Goal: Use online tool/utility: Use online tool/utility

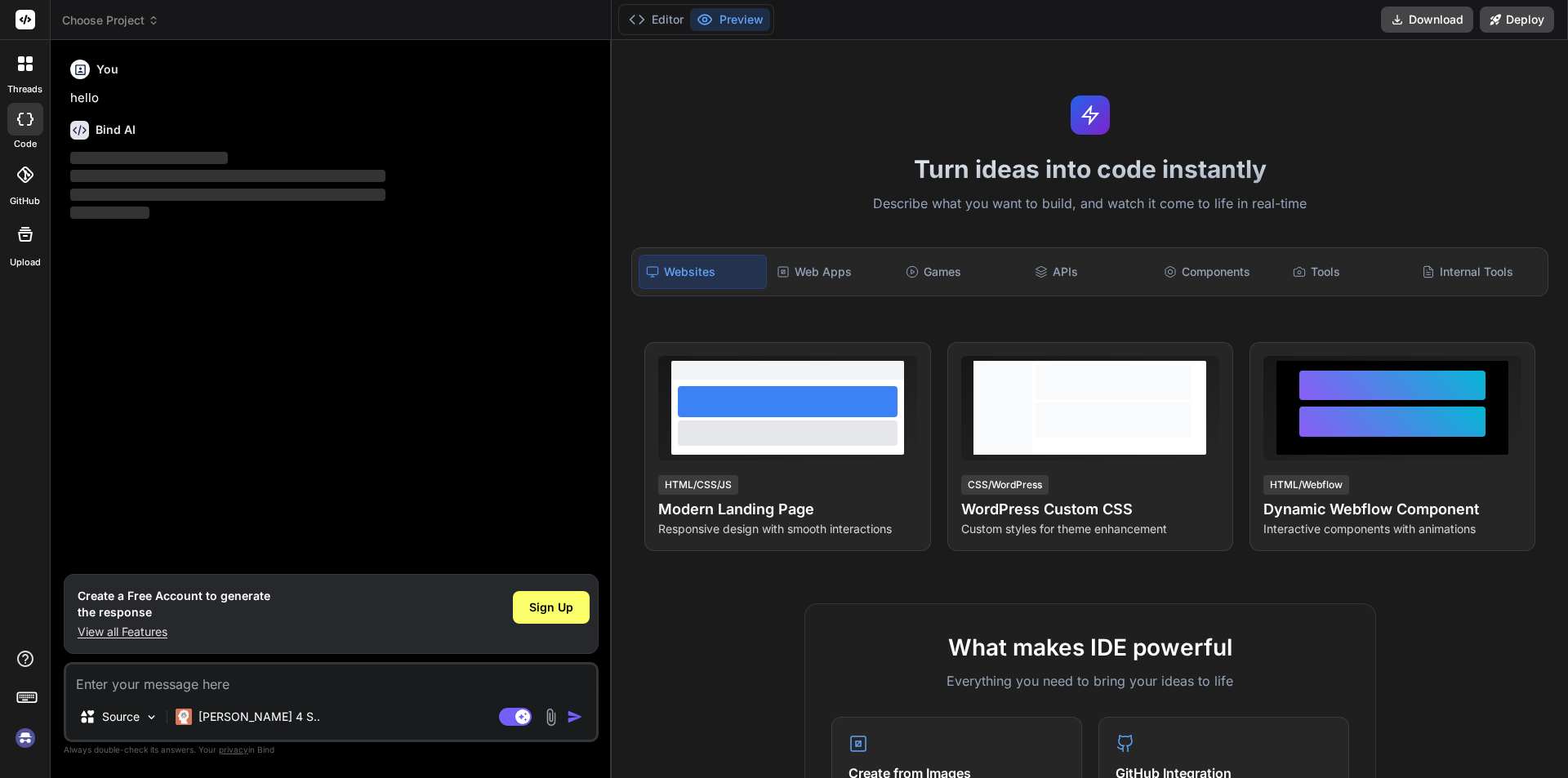
click at [245, 682] on textarea at bounding box center [331, 679] width 530 height 29
type textarea "x"
type textarea """
type textarea "x"
type textarea """"
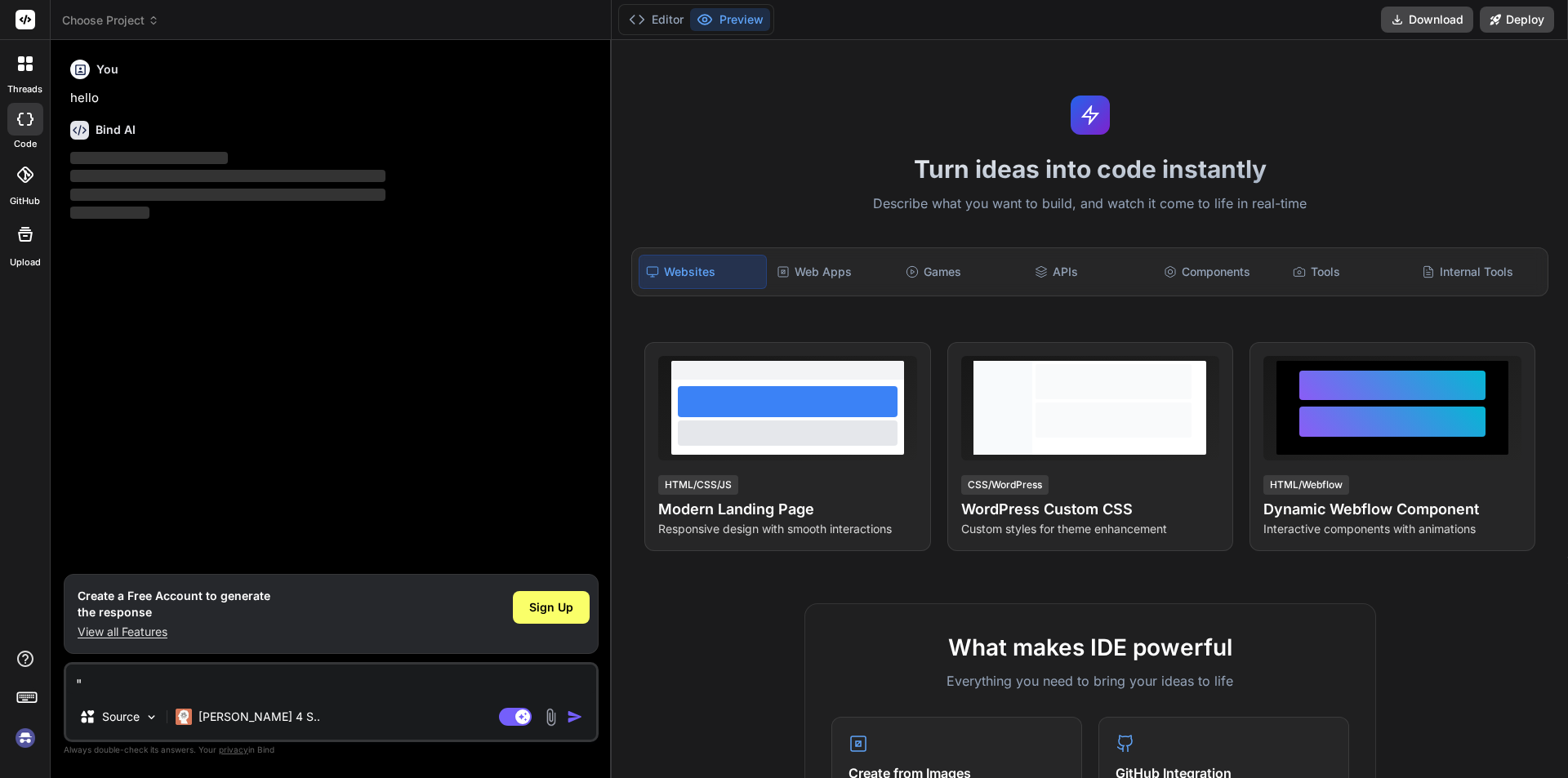
type textarea "x"
type textarea ""h""
type textarea "x"
type textarea ""hh""
type textarea "x"
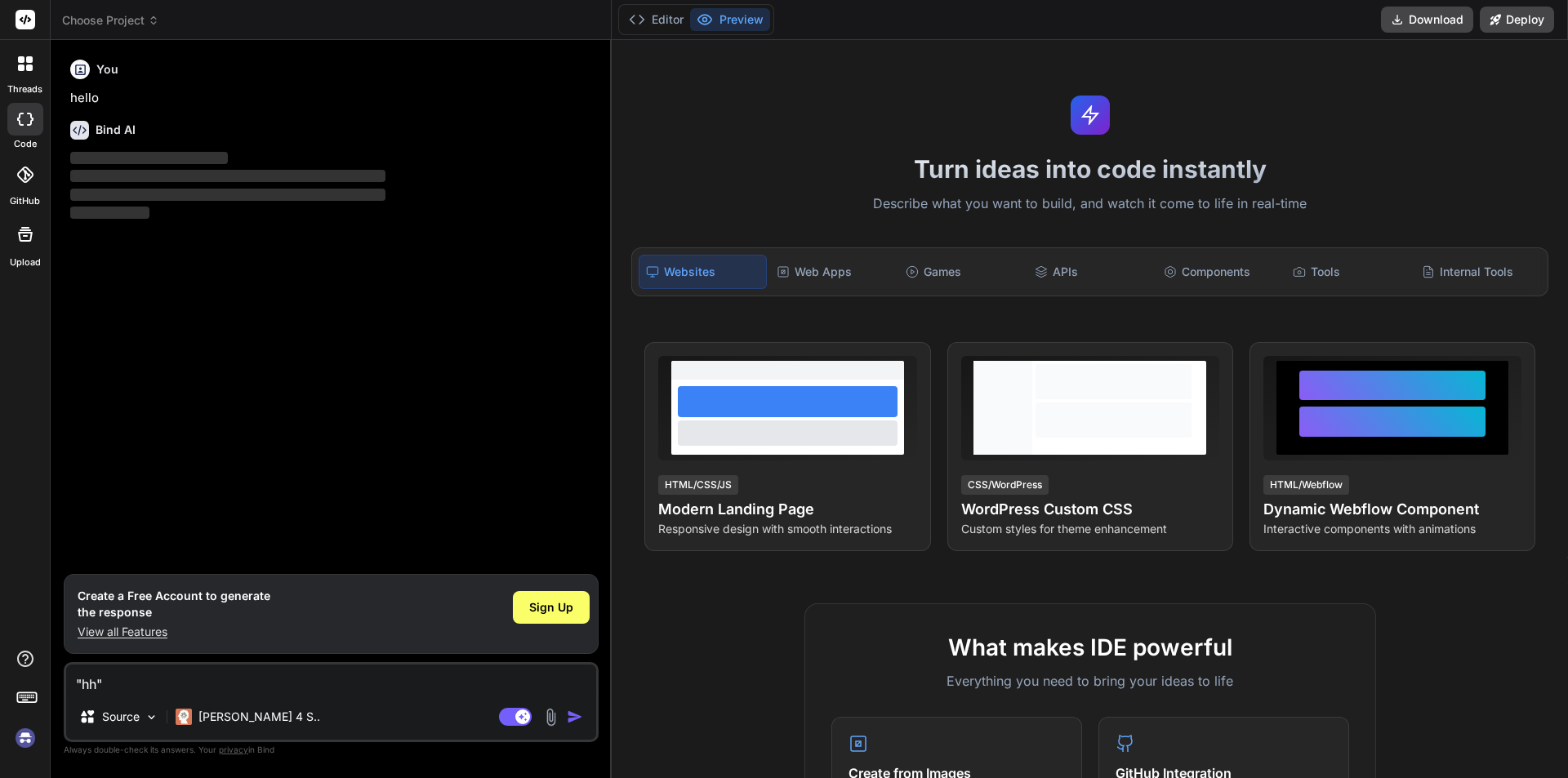
type textarea ""hh""
click at [575, 718] on img "button" at bounding box center [575, 716] width 16 height 16
